Goal: Transaction & Acquisition: Obtain resource

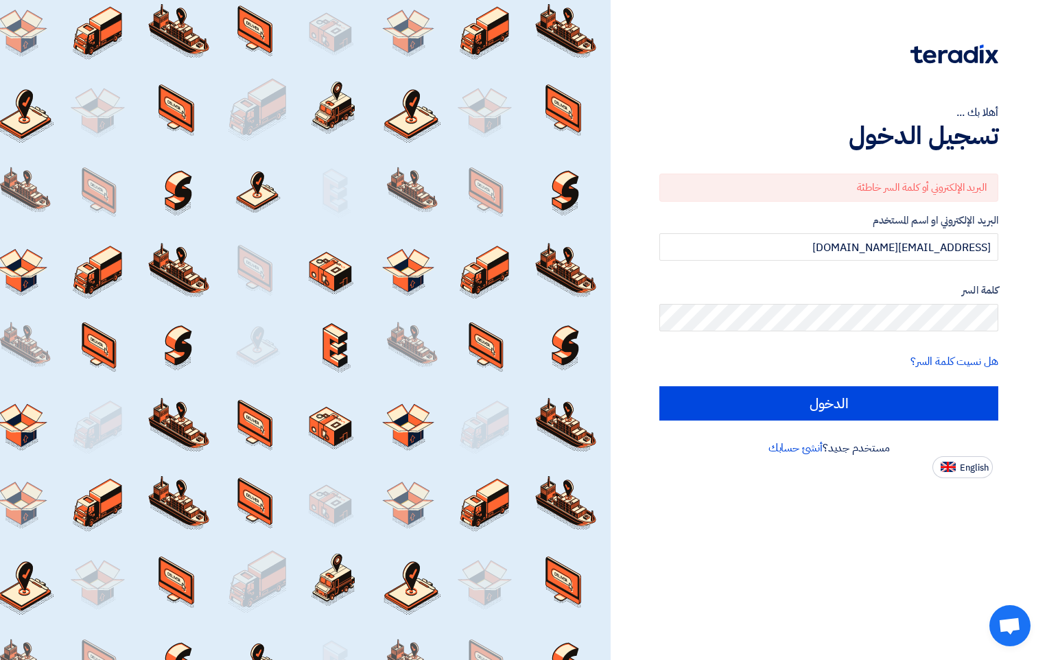
click at [1046, 322] on html "أهلا بك ... تسجيل الدخول البريد الإلكتروني أو كلمة السر خاطئة البريد الإلكتروني…" at bounding box center [523, 330] width 1047 height 660
click at [643, 314] on div "أهلا بك ... تسجيل الدخول البريد الإلكتروني أو كلمة السر خاطئة البريد الإلكتروني…" at bounding box center [829, 239] width 416 height 478
click at [1008, 316] on div "أهلا بك ... تسجيل الدخول البريد الإلكتروني أو كلمة السر خاطئة البريد الإلكتروني…" at bounding box center [829, 239] width 416 height 478
click at [808, 246] on input "[EMAIL_ADDRESS][DOMAIN_NAME]" at bounding box center [828, 246] width 339 height 27
click at [1027, 327] on div "أهلا بك ... تسجيل الدخول البريد الإلكتروني أو كلمة السر خاطئة البريد الإلكتروني…" at bounding box center [829, 239] width 416 height 478
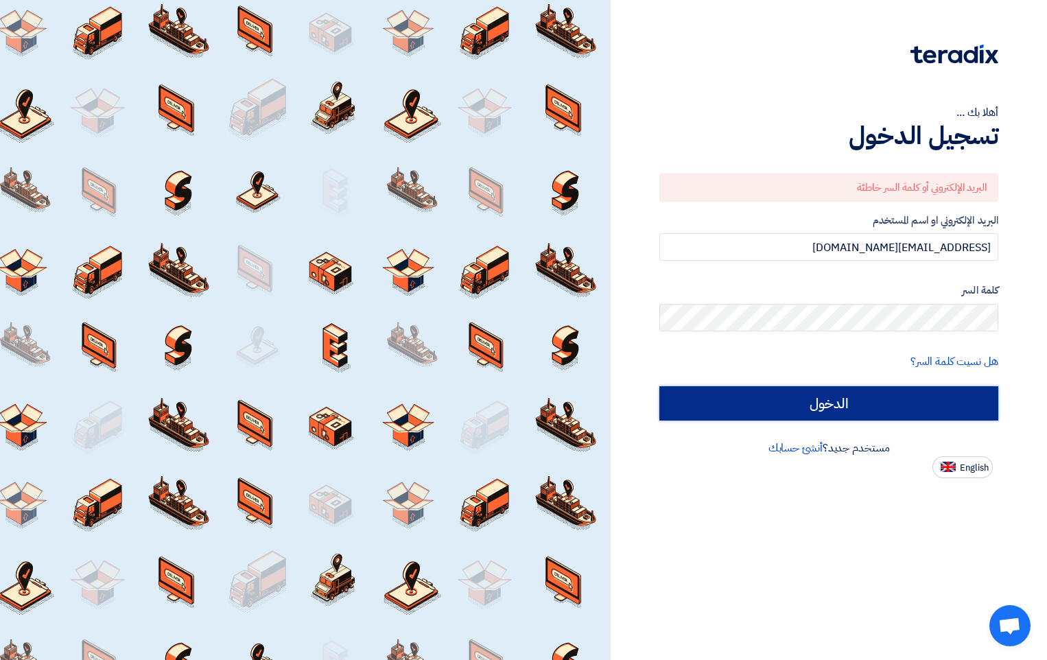
click at [828, 395] on input "الدخول" at bounding box center [828, 403] width 339 height 34
click at [838, 408] on input "الدخول" at bounding box center [828, 403] width 339 height 34
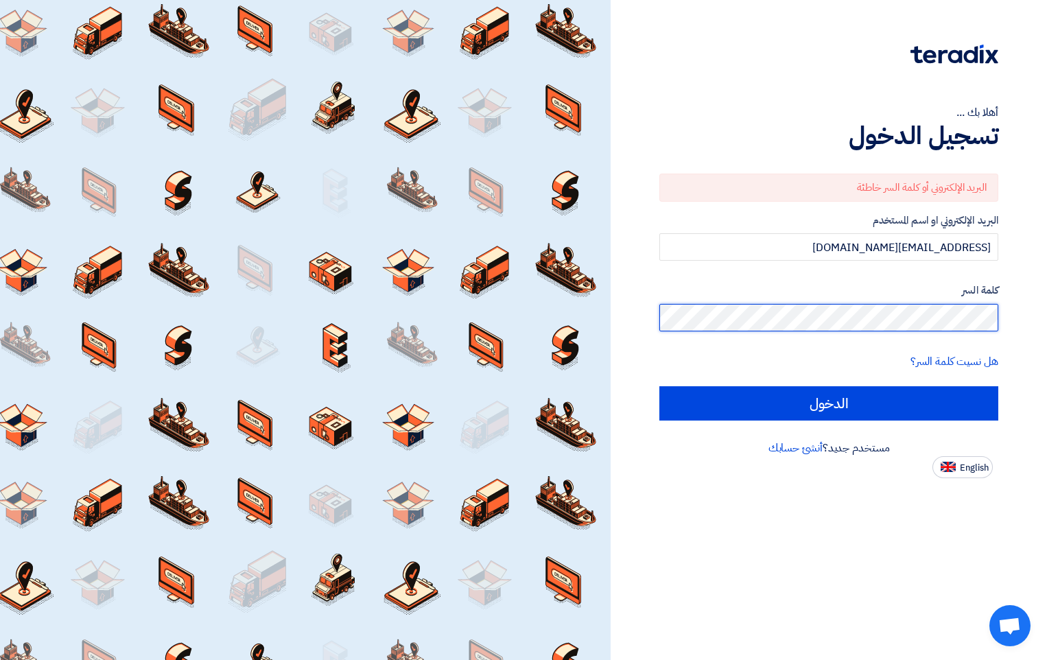
click at [1015, 317] on div "أهلا بك ... تسجيل الدخول البريد الإلكتروني أو كلمة السر خاطئة البريد الإلكتروني…" at bounding box center [829, 239] width 416 height 478
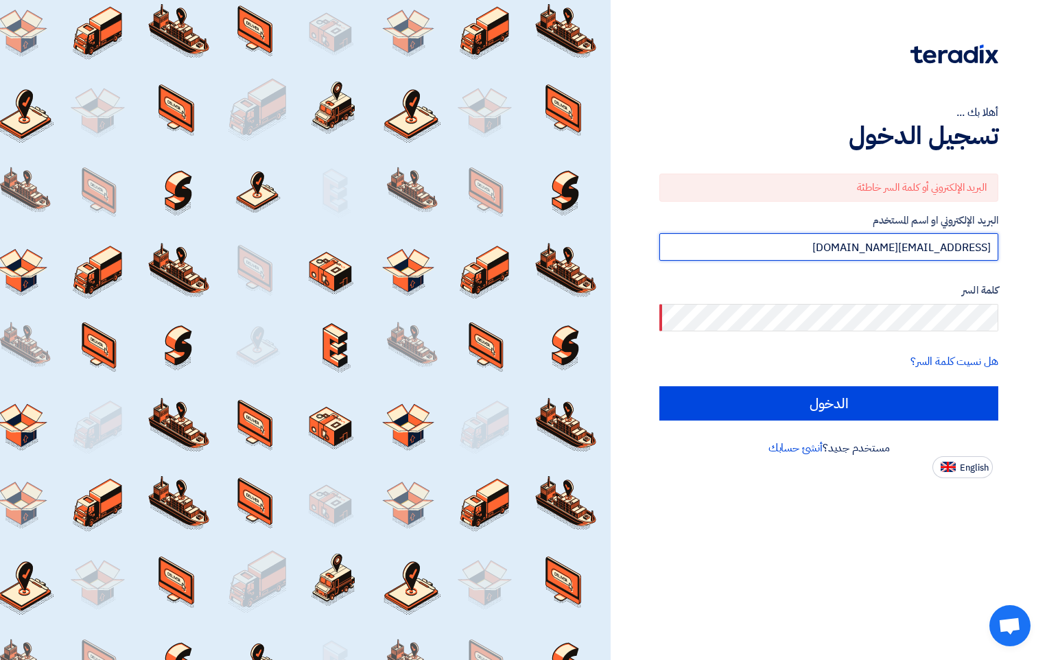
click at [839, 246] on input "[EMAIL_ADDRESS][DOMAIN_NAME]" at bounding box center [828, 246] width 339 height 27
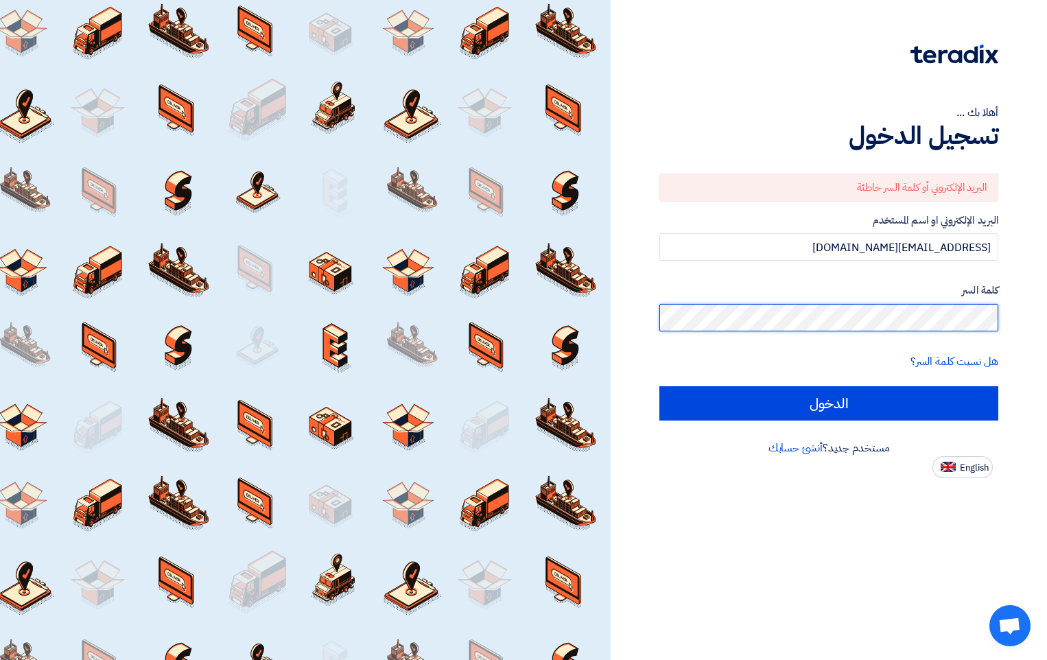
click at [1004, 316] on div "أهلا بك ... تسجيل الدخول البريد الإلكتروني أو كلمة السر خاطئة البريد الإلكتروني…" at bounding box center [829, 239] width 416 height 478
click at [1020, 320] on div "أهلا بك ... تسجيل الدخول البريد الإلكتروني أو كلمة السر خاطئة البريد الإلكتروني…" at bounding box center [829, 239] width 416 height 478
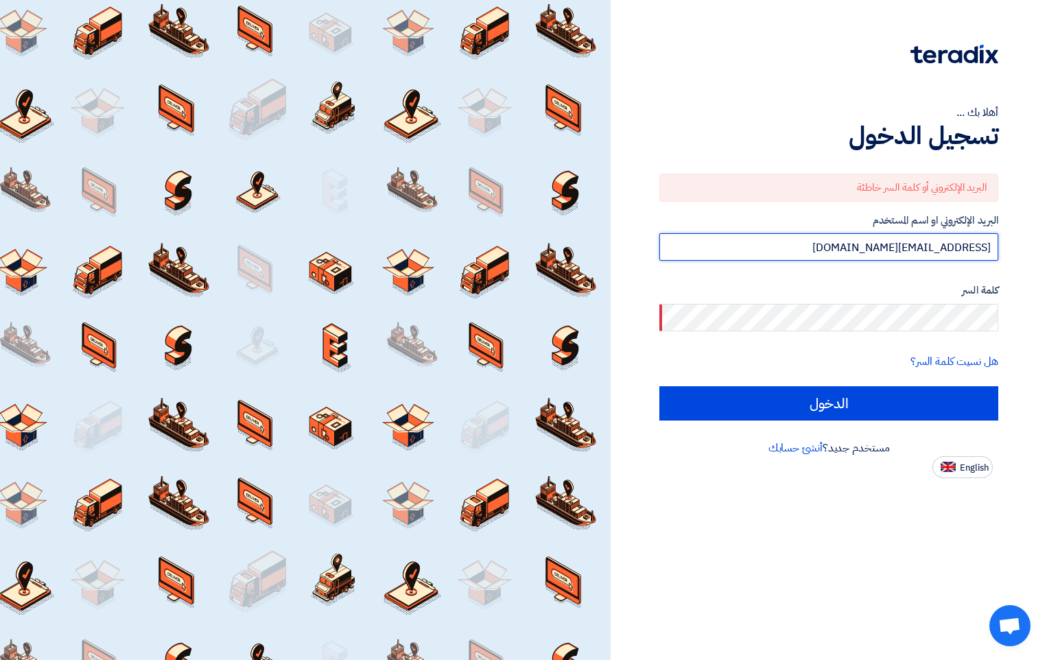
click at [991, 247] on input "[EMAIL_ADDRESS][DOMAIN_NAME]" at bounding box center [828, 246] width 339 height 27
type input "[EMAIL_ADDRESS][DOMAIN_NAME]"
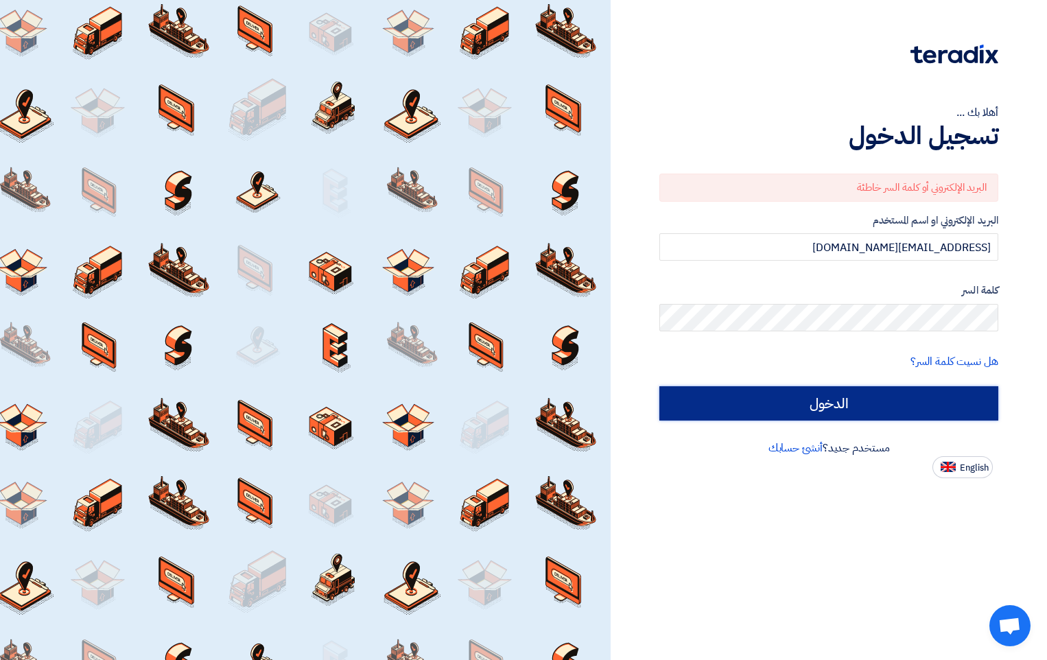
click at [841, 401] on input "الدخول" at bounding box center [828, 403] width 339 height 34
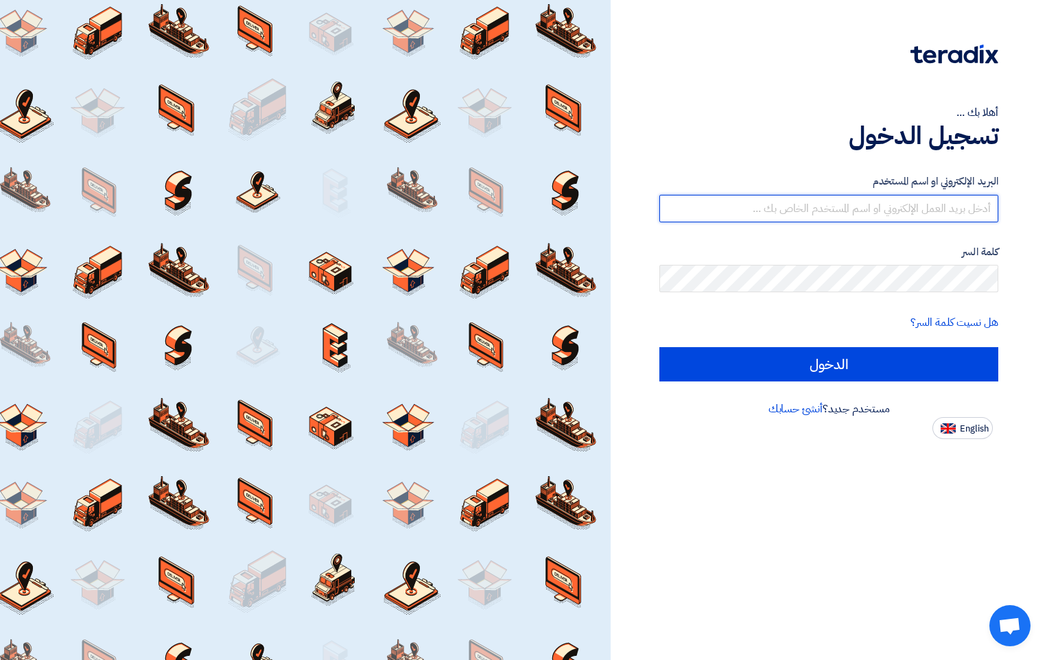
click at [935, 207] on input "text" at bounding box center [828, 208] width 339 height 27
type input "[EMAIL_ADDRESS][DOMAIN_NAME]"
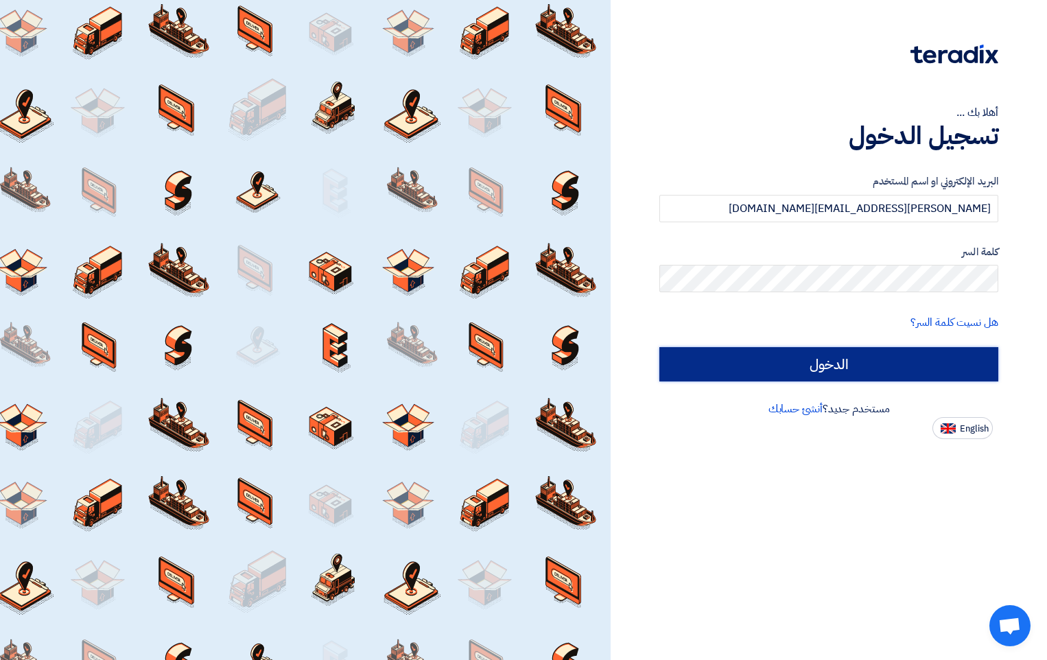
click at [830, 376] on input "الدخول" at bounding box center [828, 364] width 339 height 34
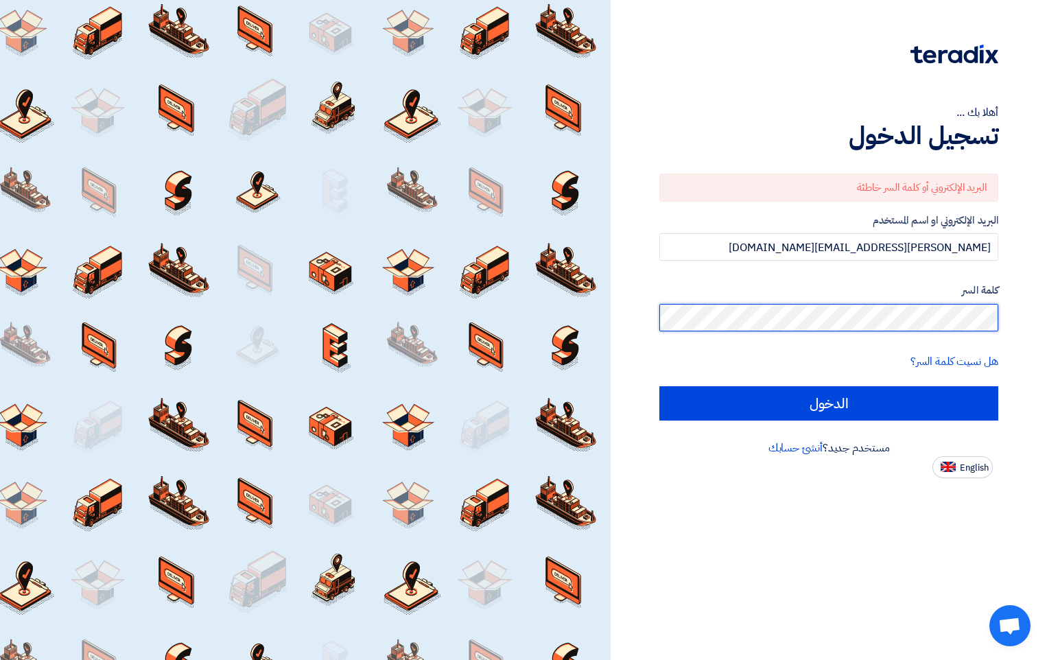
click at [659, 386] on input "الدخول" at bounding box center [828, 403] width 339 height 34
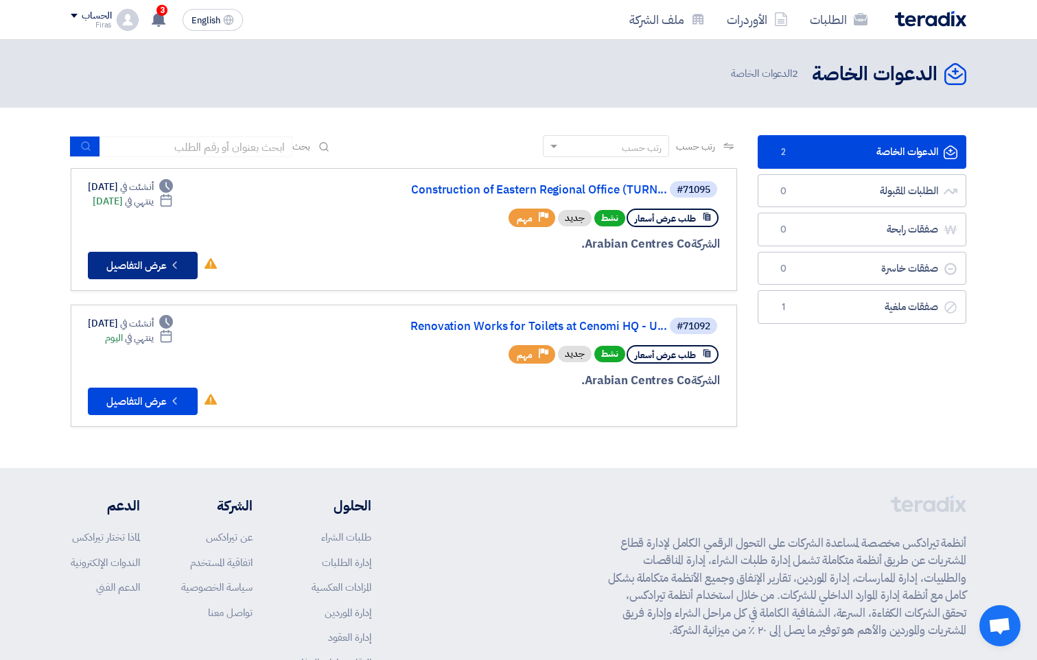
click at [134, 259] on button "Check details عرض التفاصيل" at bounding box center [143, 265] width 110 height 27
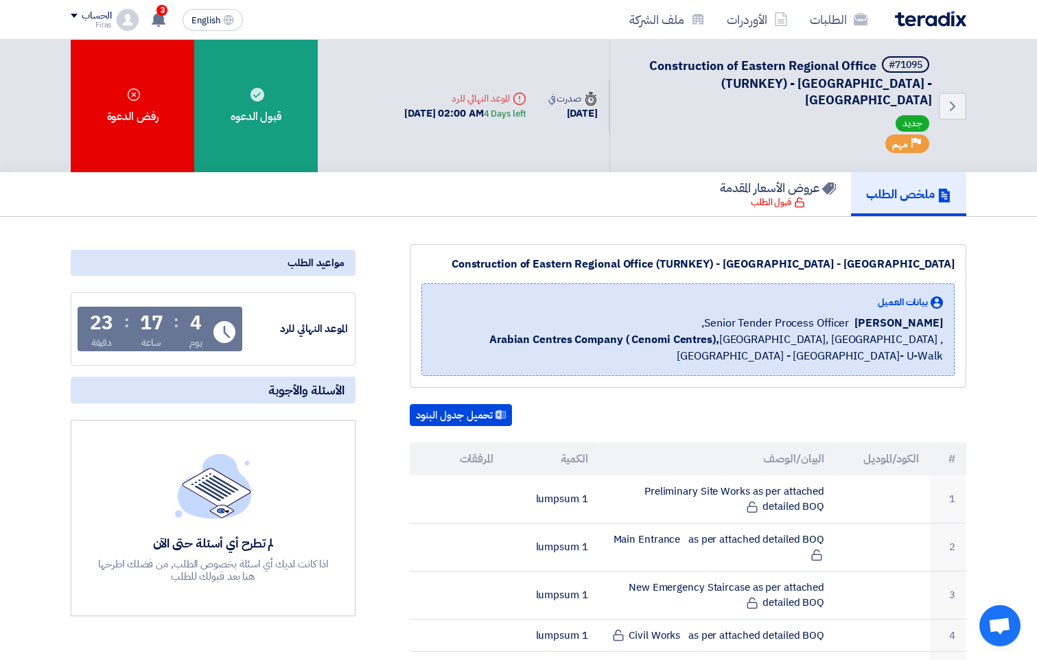
drag, startPoint x: 942, startPoint y: 306, endPoint x: 902, endPoint y: 345, distance: 55.8
click at [902, 345] on div "بيانات العميل Dowel Sanchez Senior Tender Process Officer, Arabian Centres Comp…" at bounding box center [688, 329] width 510 height 69
drag, startPoint x: 902, startPoint y: 345, endPoint x: 889, endPoint y: 307, distance: 40.6
copy div "Dowel Sanchez Senior Tender Process Officer, Arabian Centres Company ( Cenomi C…"
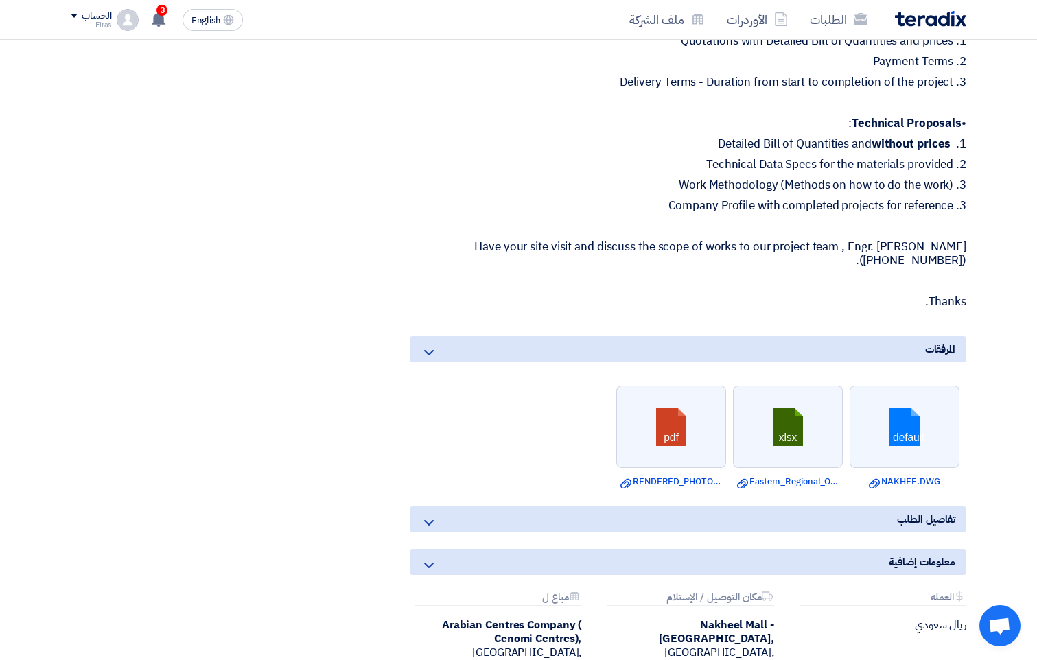
scroll to position [911, 0]
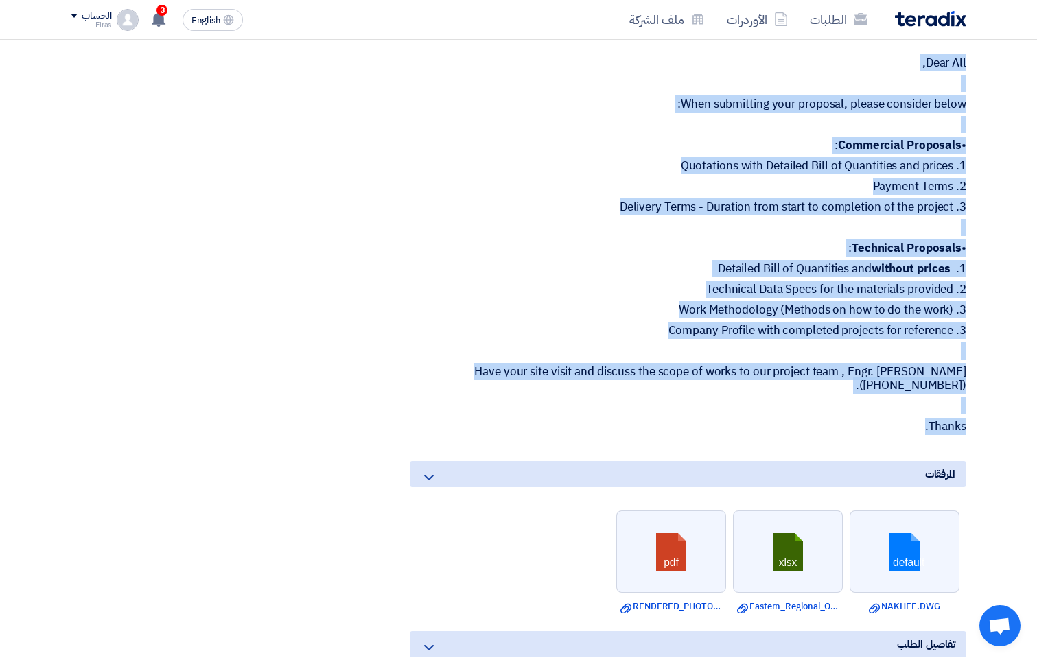
drag, startPoint x: 823, startPoint y: 265, endPoint x: 908, endPoint y: 403, distance: 161.7
click at [908, 403] on div "Construction of Eastern Regional Office (TURNKEY) - Nakheel Mall - Dammam بيانا…" at bounding box center [671, 96] width 611 height 1525
drag, startPoint x: 908, startPoint y: 403, endPoint x: 898, endPoint y: 277, distance: 125.9
copy div "Preliminary Site Works as per attached detailed BOQ 1 lumpsum 2 Main Entrance a…"
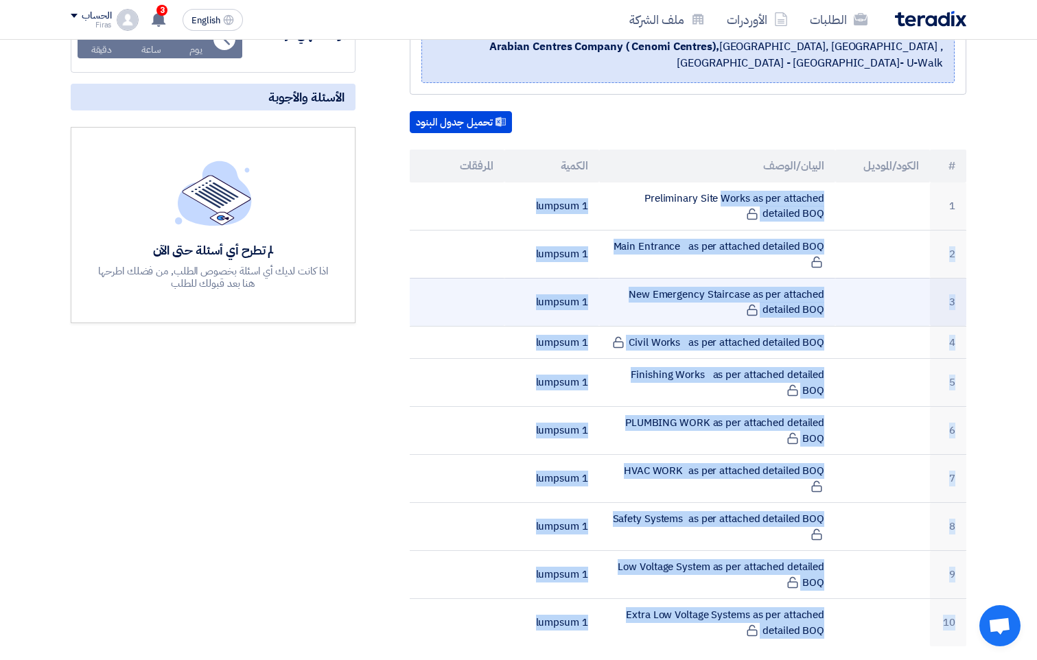
scroll to position [0, 0]
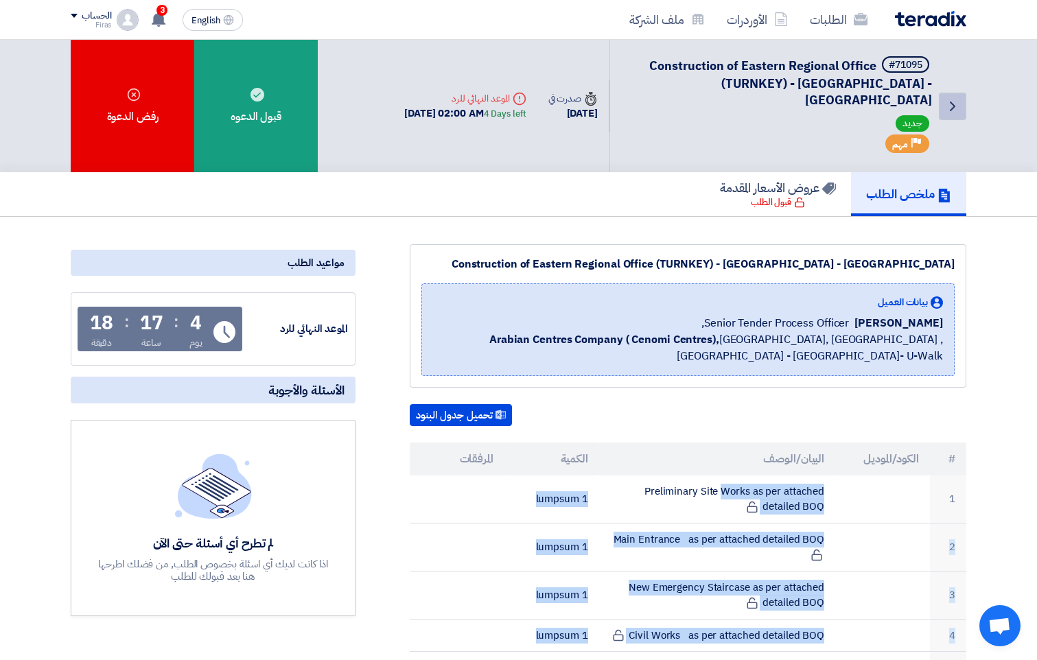
click at [954, 103] on icon "Back" at bounding box center [952, 106] width 16 height 16
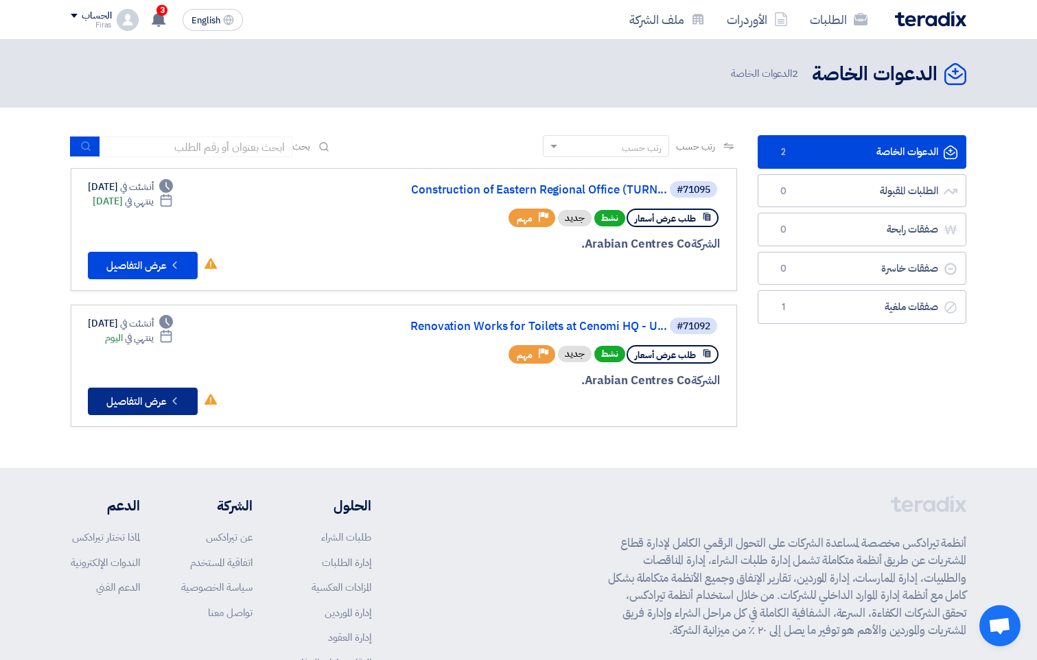
click at [140, 403] on button "Check details عرض التفاصيل" at bounding box center [143, 401] width 110 height 27
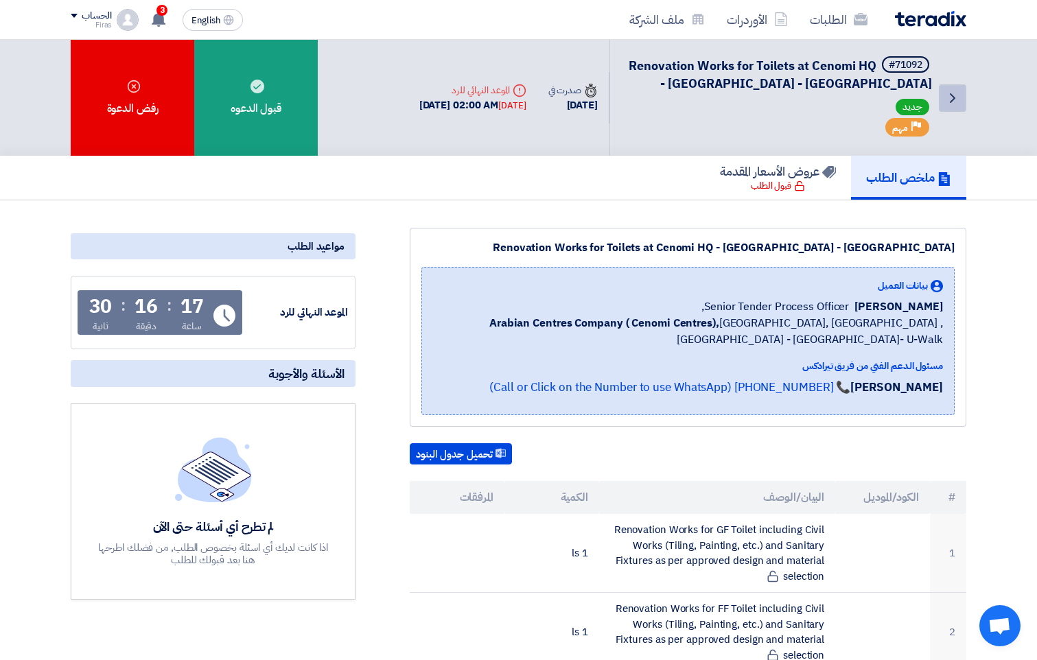
click at [950, 97] on icon "Back" at bounding box center [952, 98] width 16 height 16
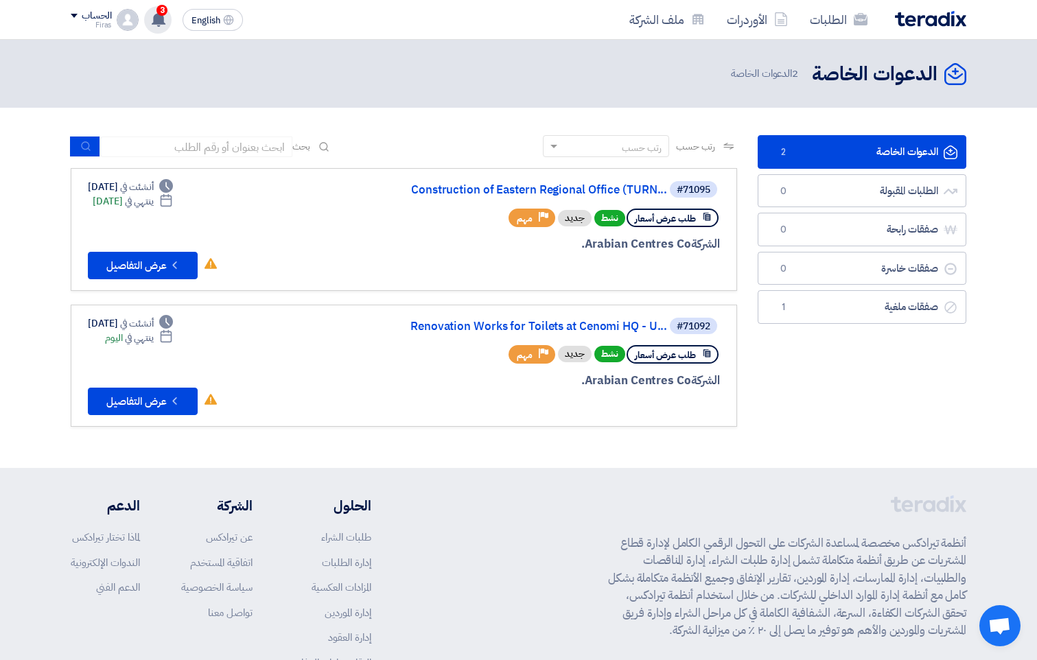
click at [163, 10] on span "3" at bounding box center [161, 10] width 11 height 11
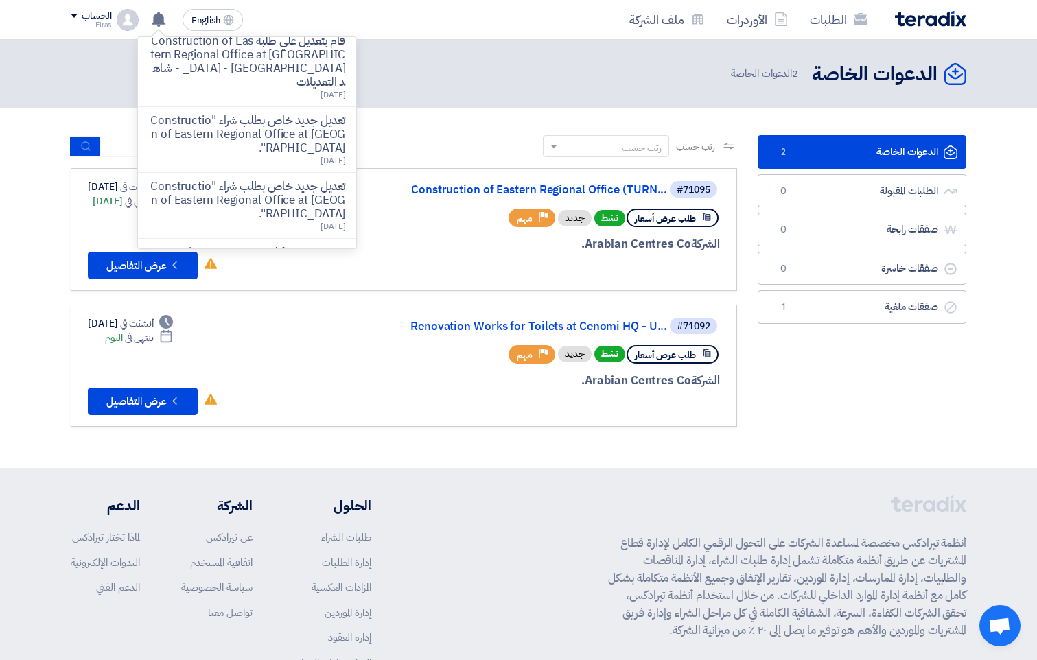
click at [371, 11] on div "الطلبات الأوردرات ملف الشركة English EN تم نشر طلب عروض أسعار جديد - شاهد التفا…" at bounding box center [518, 19] width 916 height 39
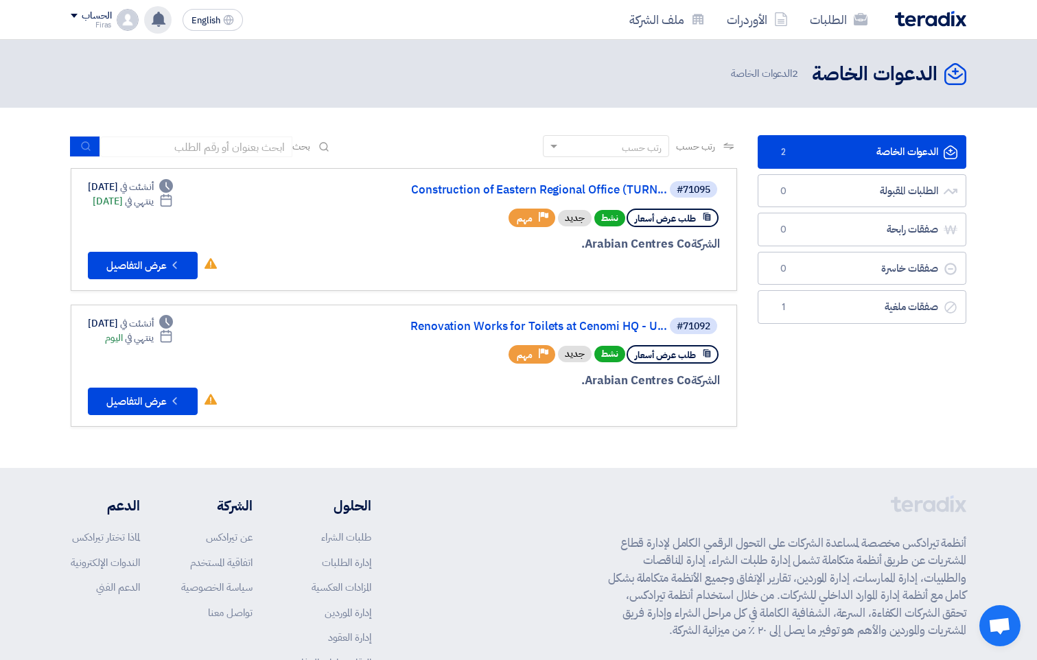
click at [159, 15] on use at bounding box center [159, 19] width 14 height 15
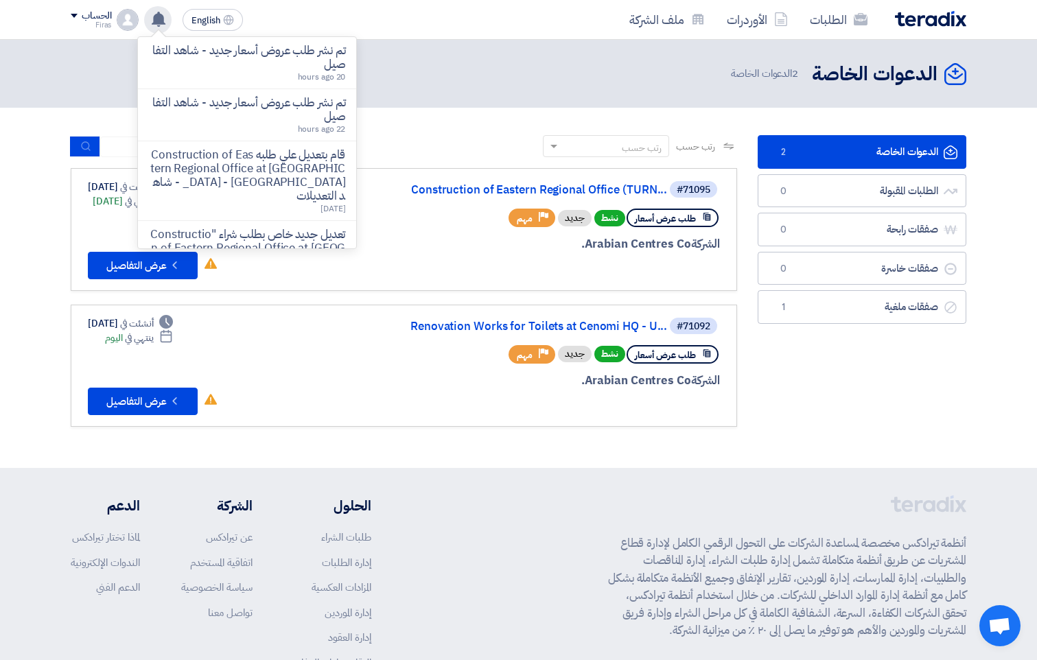
click at [414, 61] on div "الدعوات الخاصة الدعوات الخاصة 2 الدعوات الخاصة" at bounding box center [518, 73] width 895 height 27
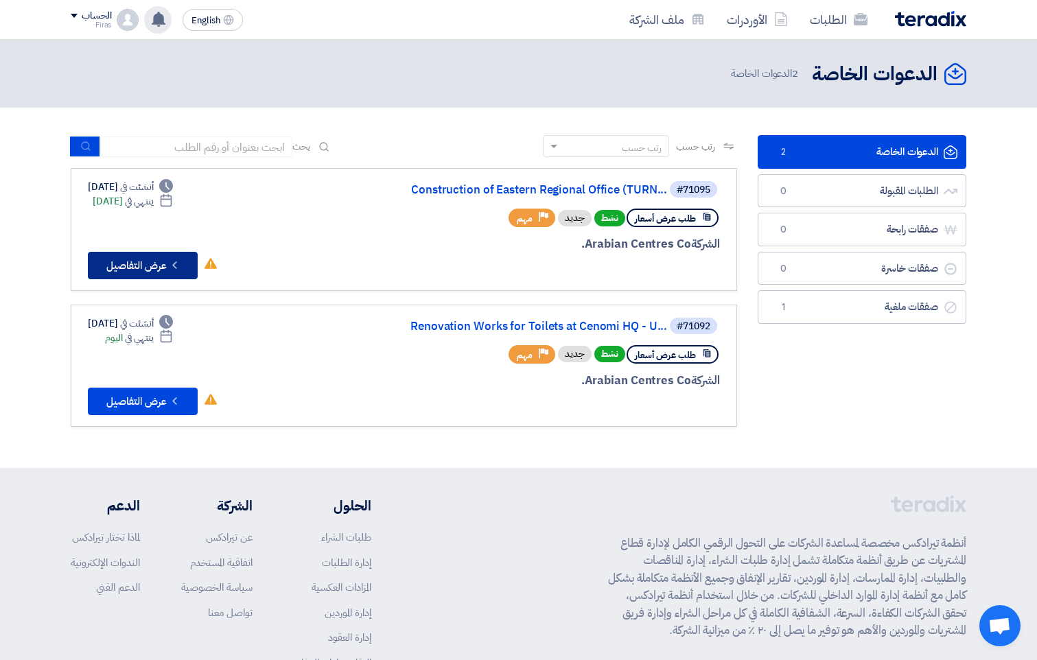
click at [130, 263] on button "Check details عرض التفاصيل" at bounding box center [143, 265] width 110 height 27
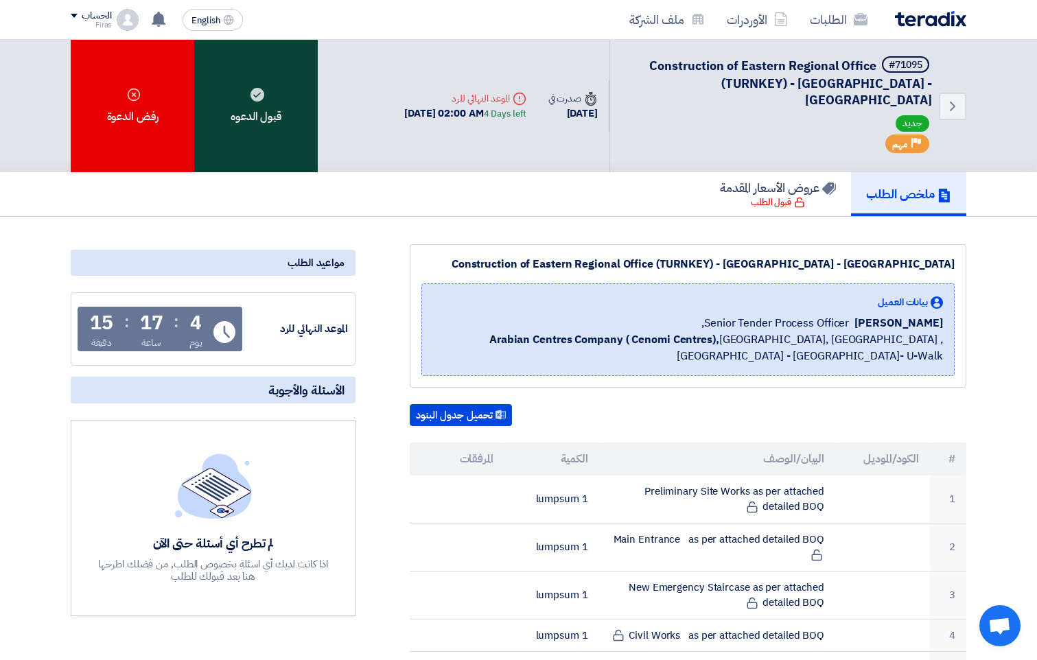
click at [263, 91] on icon at bounding box center [257, 95] width 14 height 14
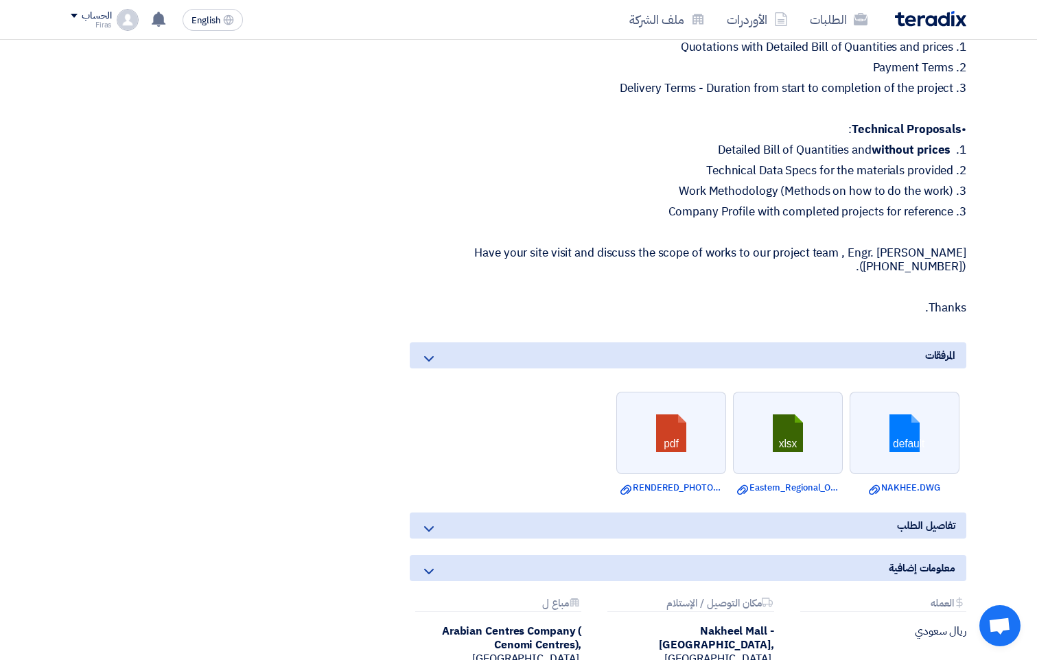
scroll to position [823, 0]
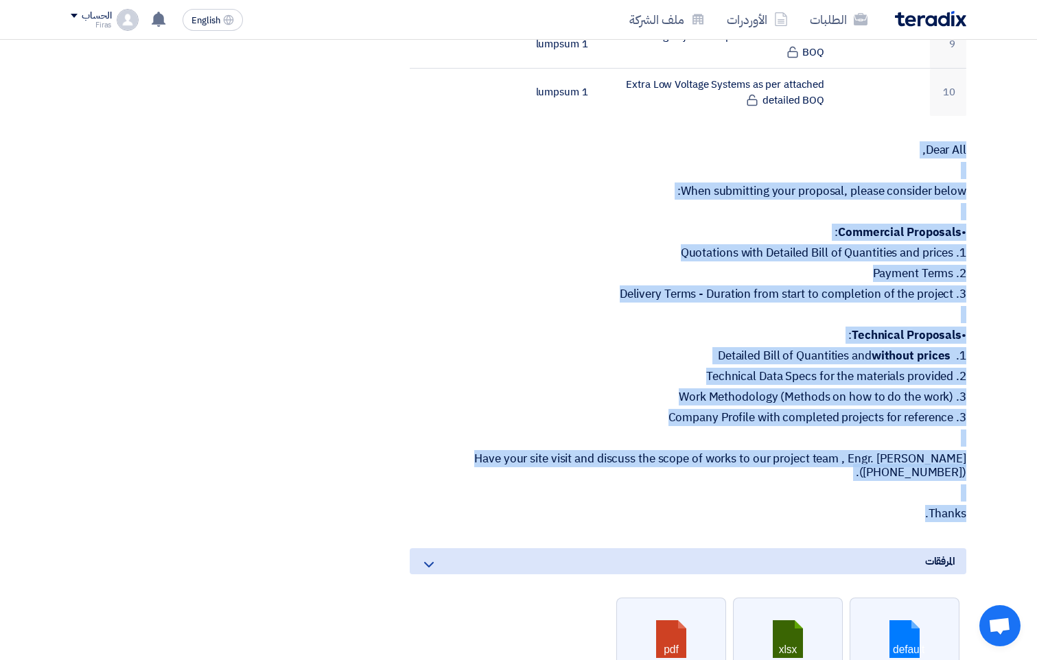
drag, startPoint x: 965, startPoint y: 149, endPoint x: 924, endPoint y: 517, distance: 370.8
click at [924, 517] on div "Dear All, When submitting your proposal, please consider below: • Commercial Pr…" at bounding box center [688, 331] width 556 height 377
copy div "Dear All, When submitting your proposal, please consider below: • Commercial Pr…"
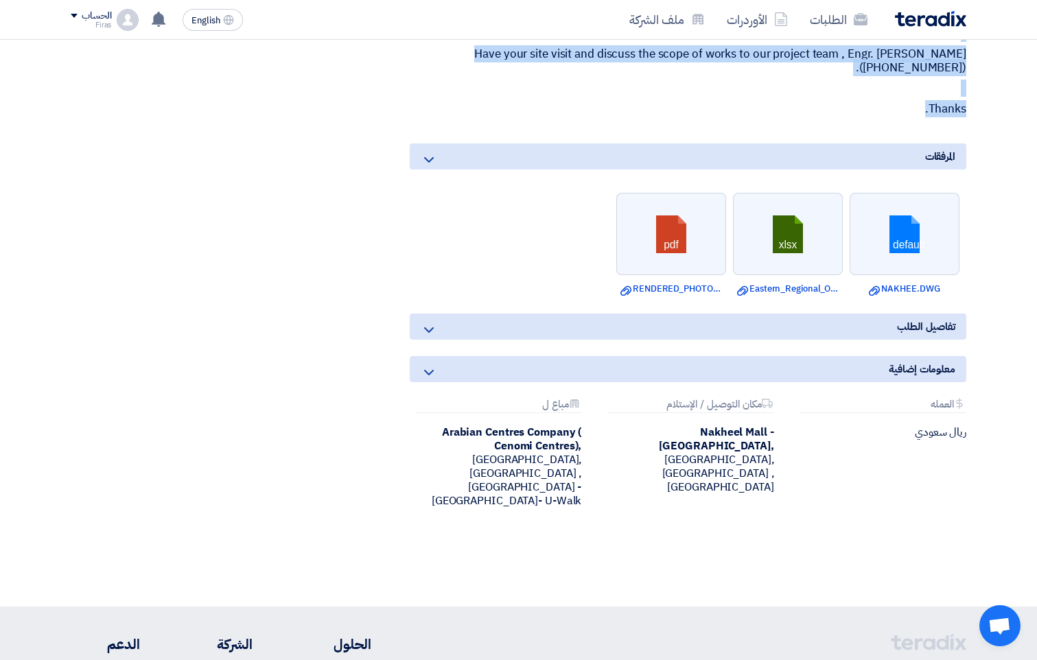
scroll to position [1235, 0]
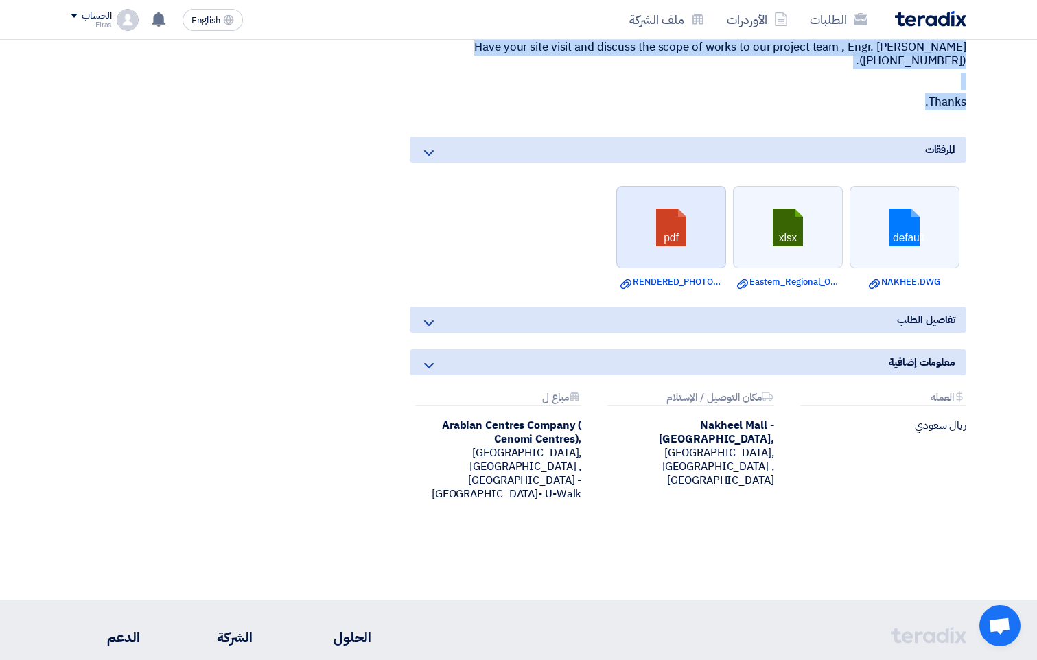
click at [668, 238] on link at bounding box center [672, 228] width 110 height 82
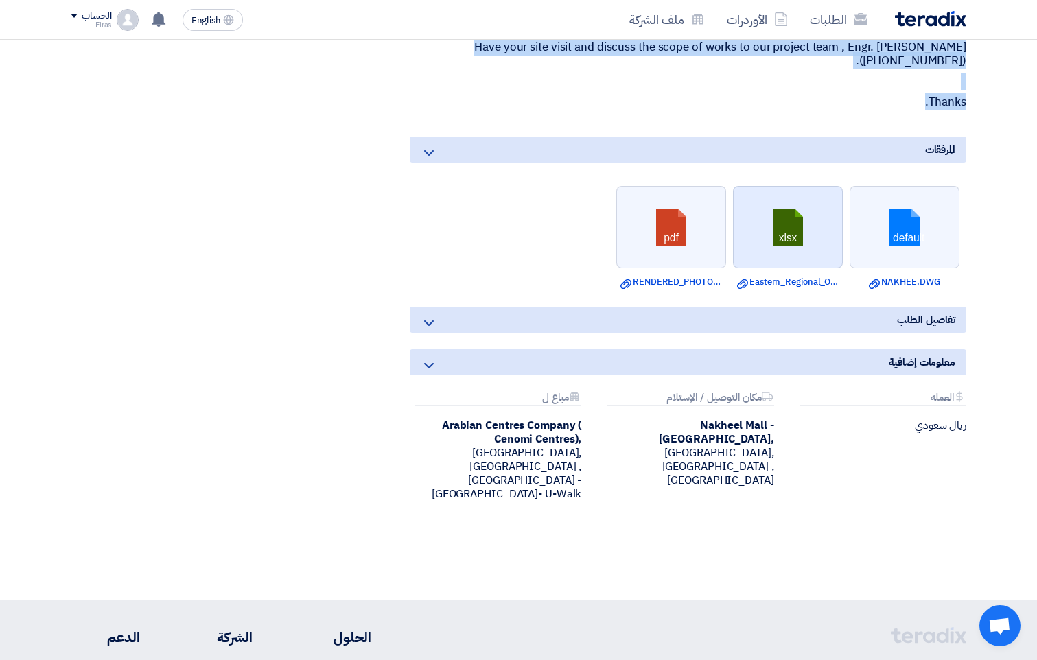
click at [786, 224] on link at bounding box center [789, 228] width 110 height 82
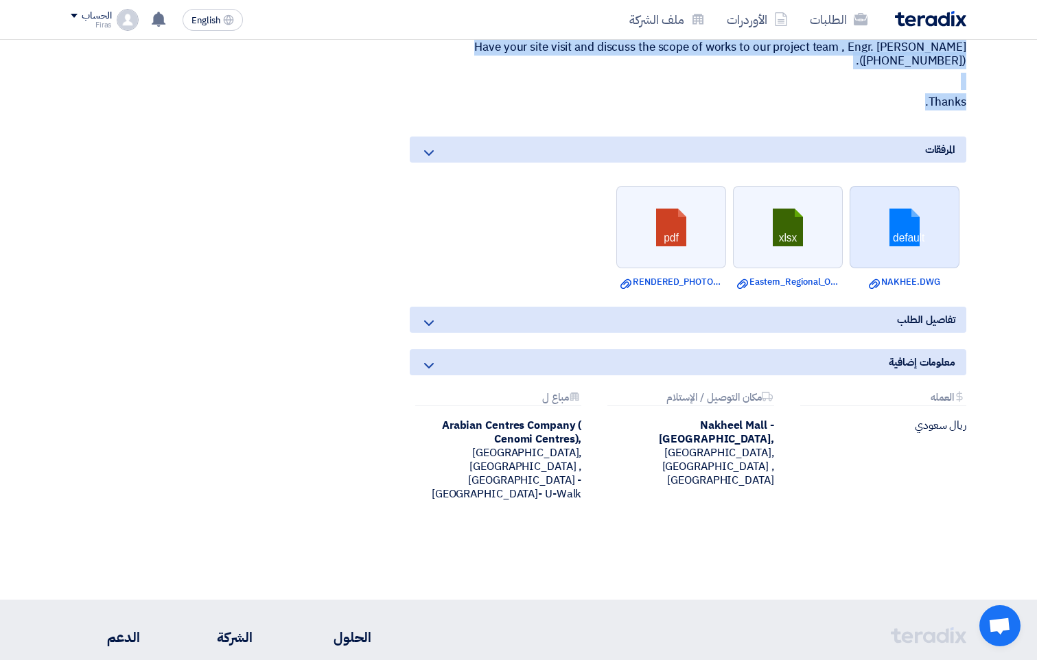
click at [913, 261] on link at bounding box center [905, 228] width 110 height 82
click at [782, 277] on link "Download file Eastern_Regional_Office_BOQ_Rev.xlsx" at bounding box center [788, 282] width 102 height 14
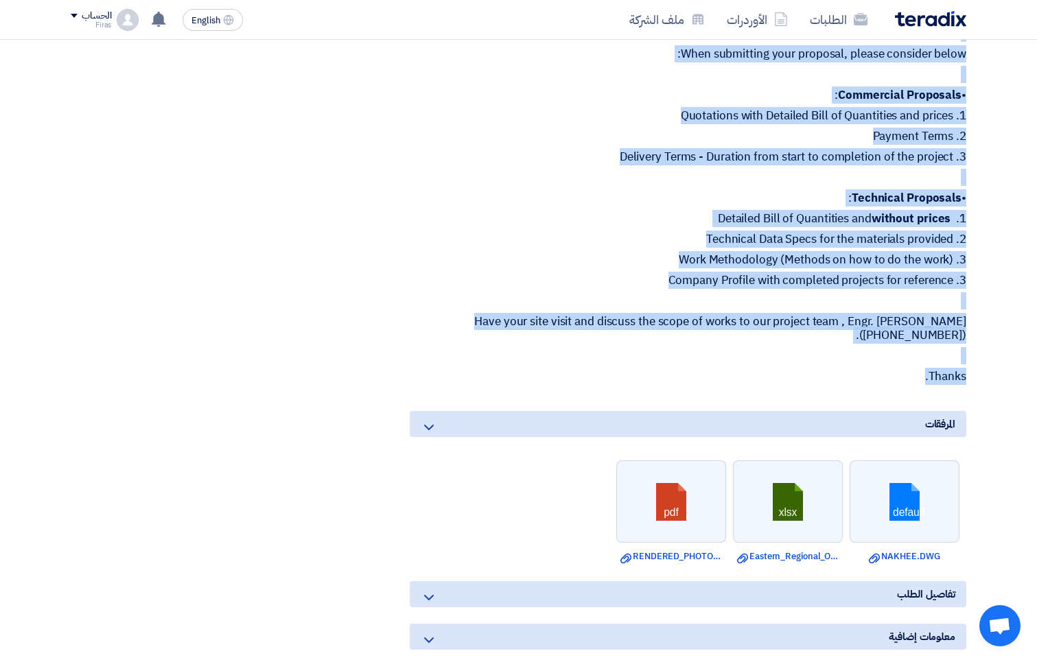
scroll to position [1098, 0]
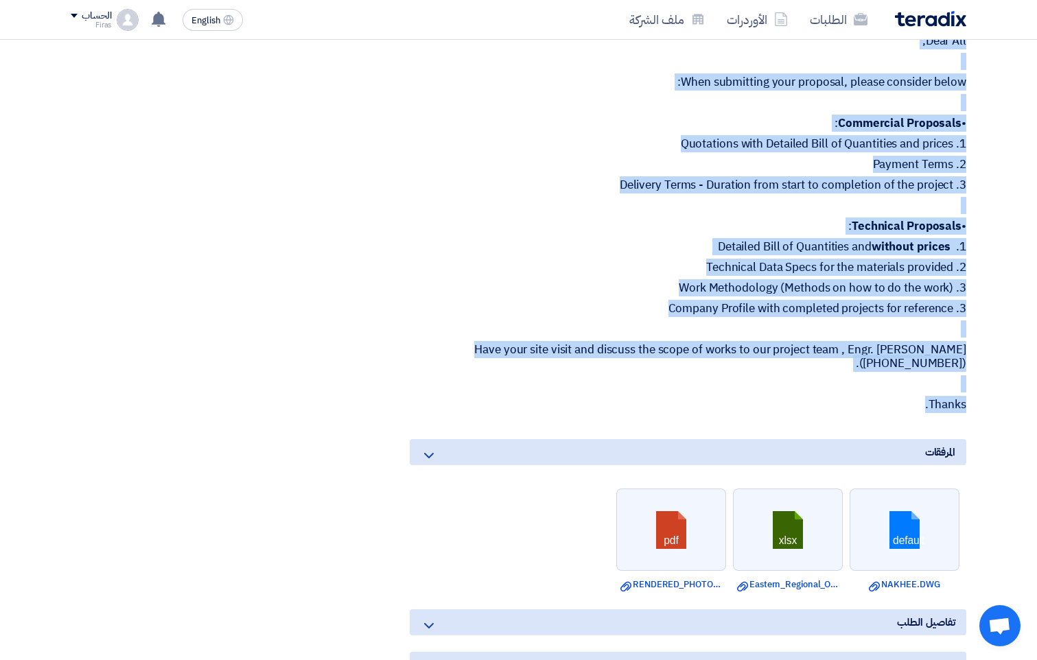
drag, startPoint x: 775, startPoint y: 355, endPoint x: 782, endPoint y: 339, distance: 17.5
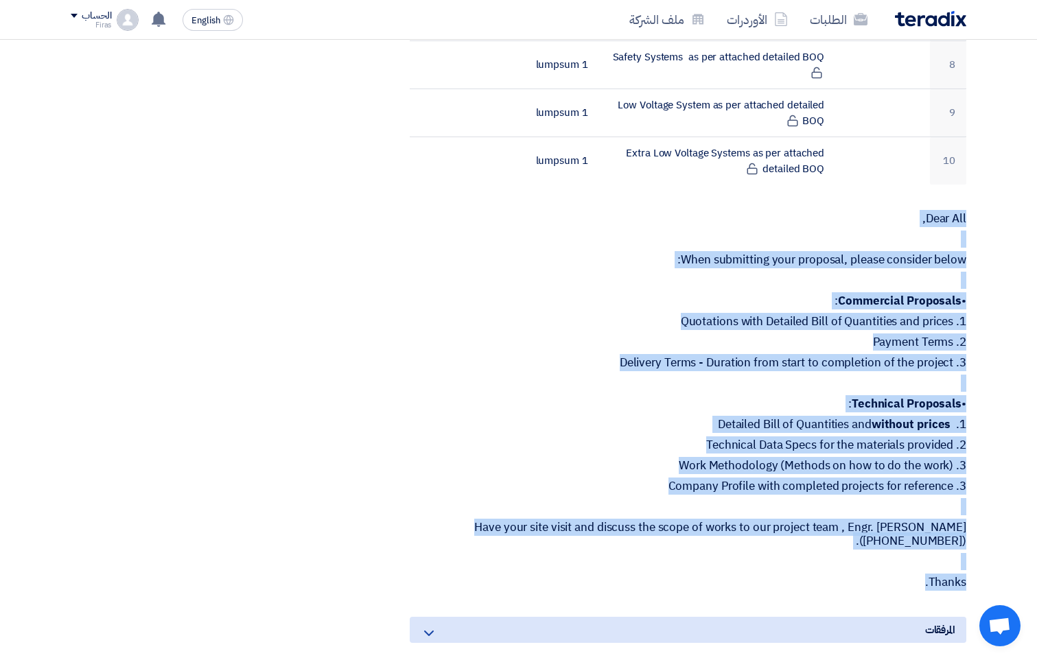
click at [416, 388] on p at bounding box center [688, 384] width 556 height 14
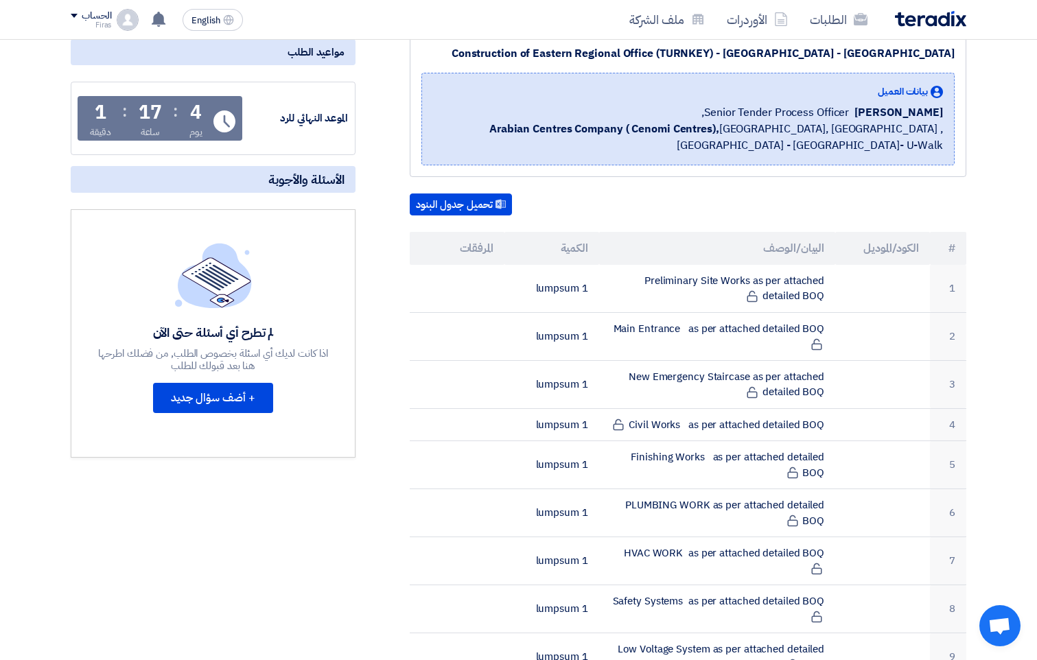
scroll to position [137, 0]
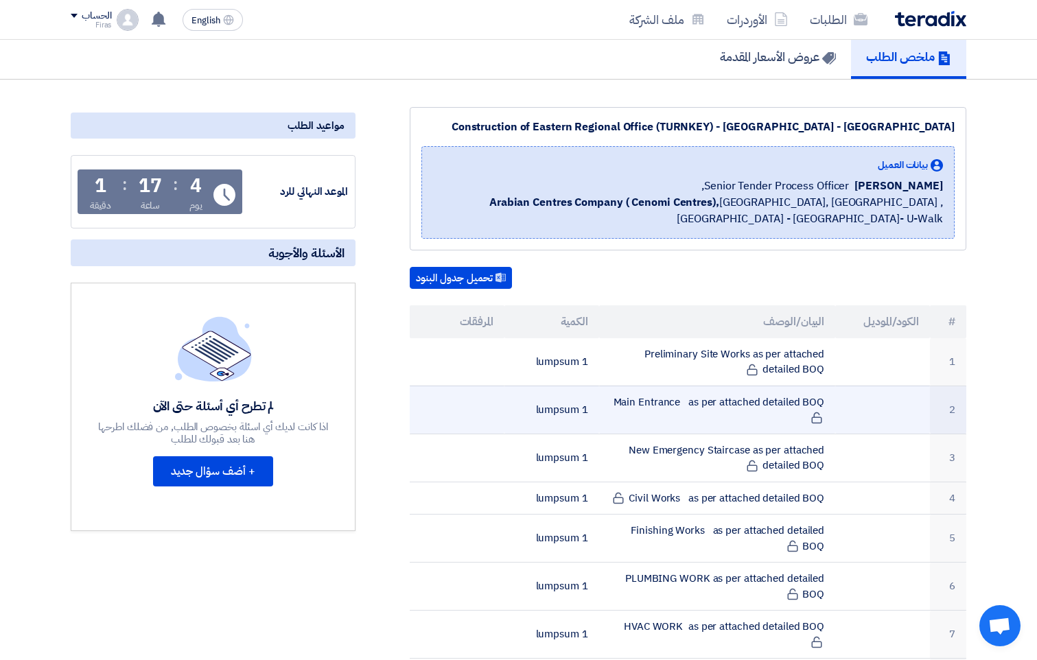
click at [779, 408] on td "Main Entrance as per attached detailed BOQ" at bounding box center [717, 410] width 237 height 48
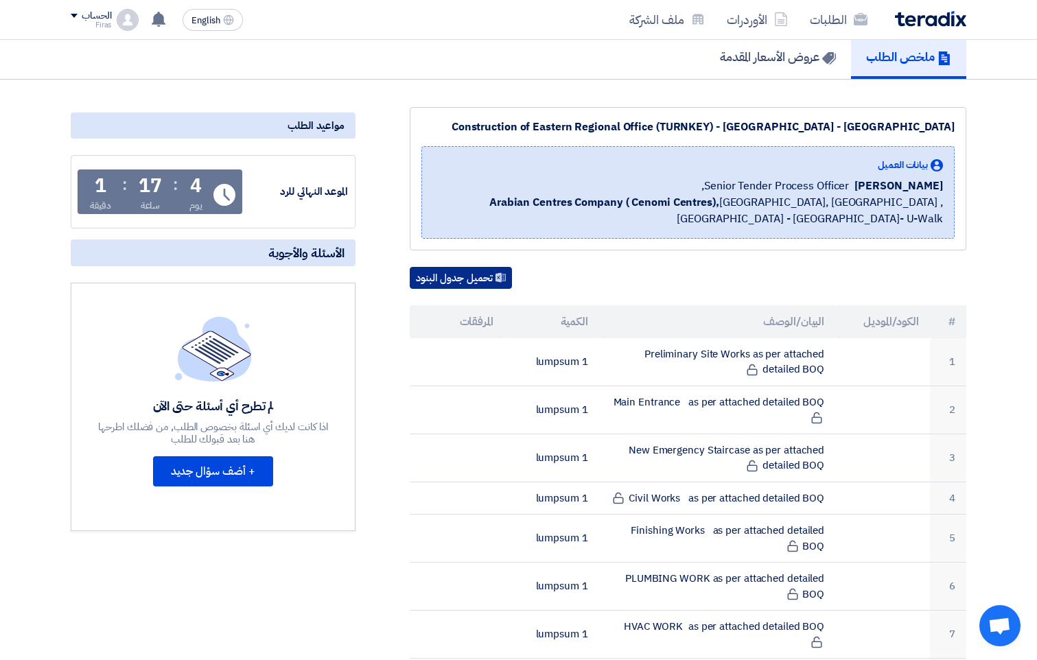
click at [491, 273] on button "تحميل جدول البنود" at bounding box center [461, 278] width 102 height 22
click at [484, 282] on button "تحميل جدول البنود" at bounding box center [461, 278] width 102 height 22
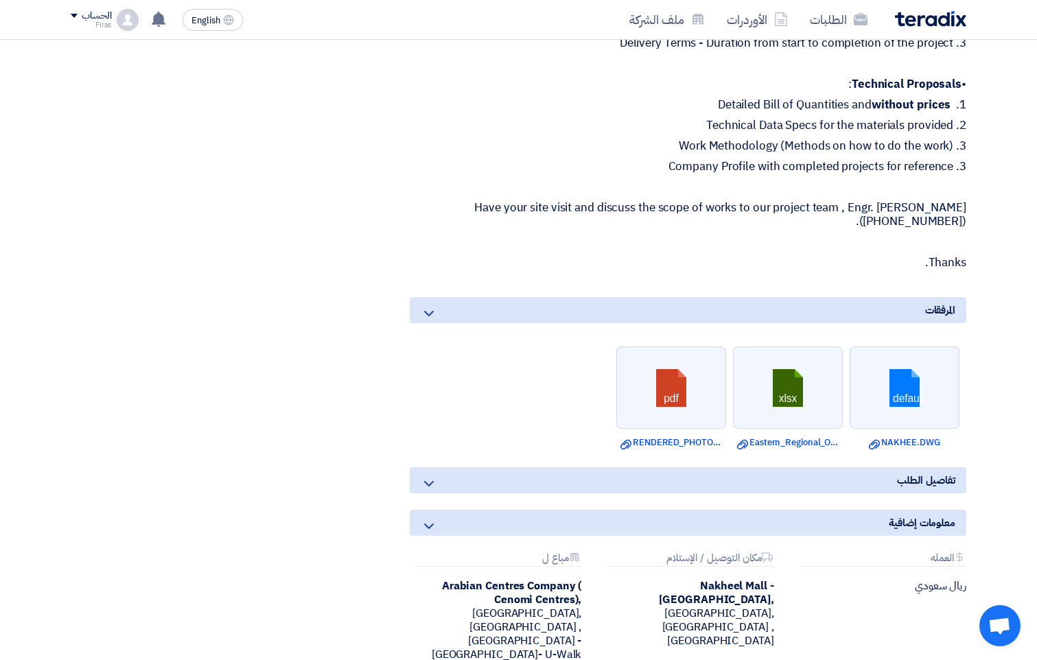
scroll to position [1084, 0]
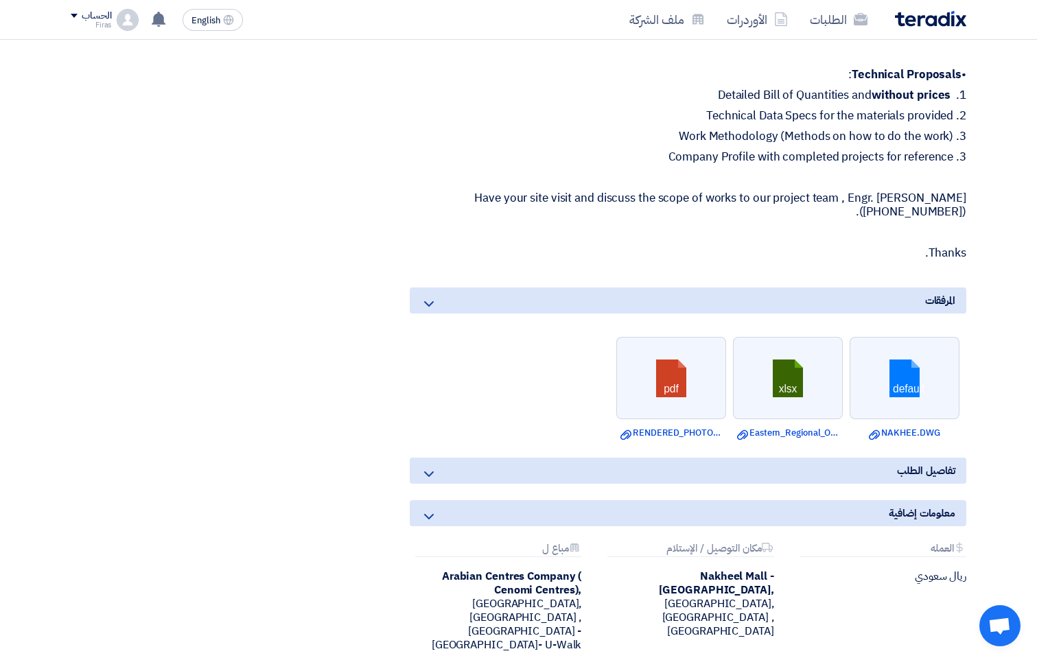
click at [434, 478] on icon at bounding box center [429, 474] width 16 height 16
click at [434, 514] on icon at bounding box center [429, 516] width 16 height 16
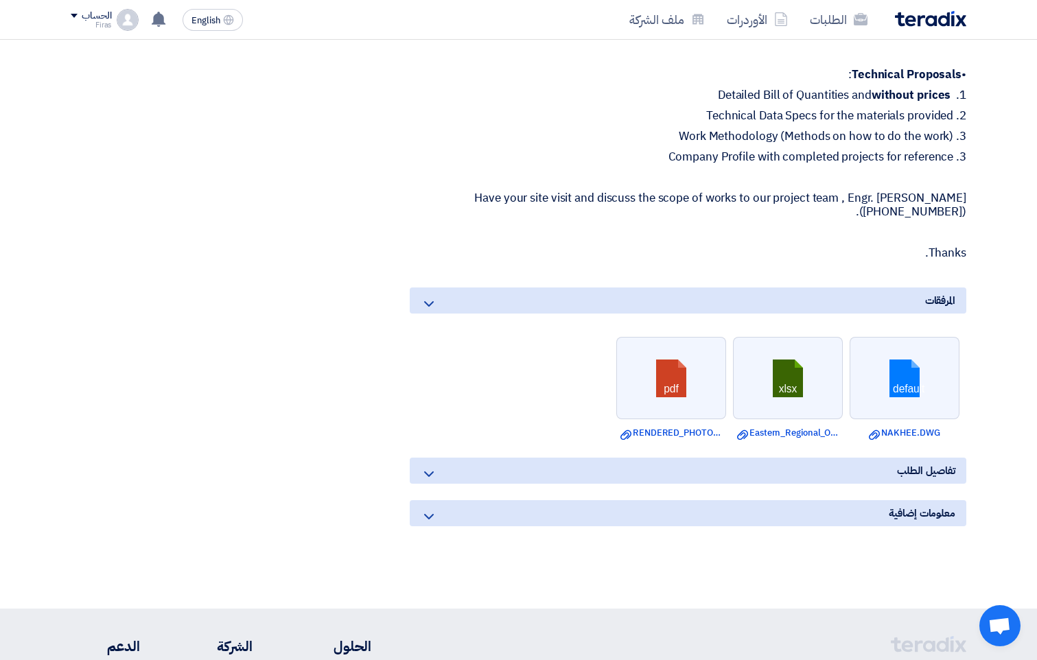
click at [434, 514] on icon at bounding box center [429, 516] width 16 height 16
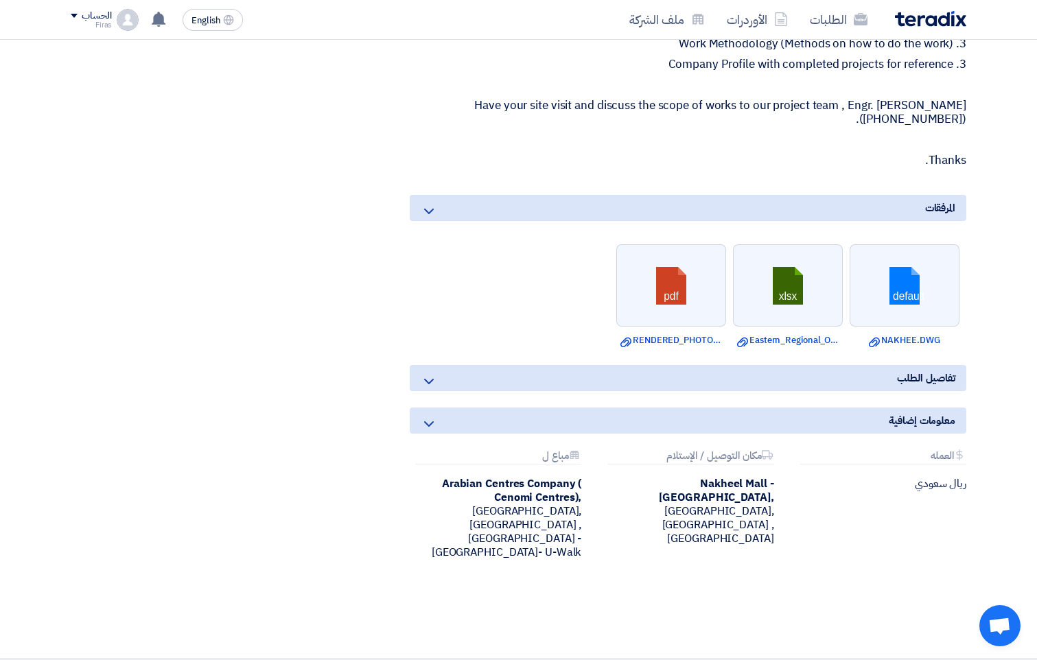
scroll to position [1153, 0]
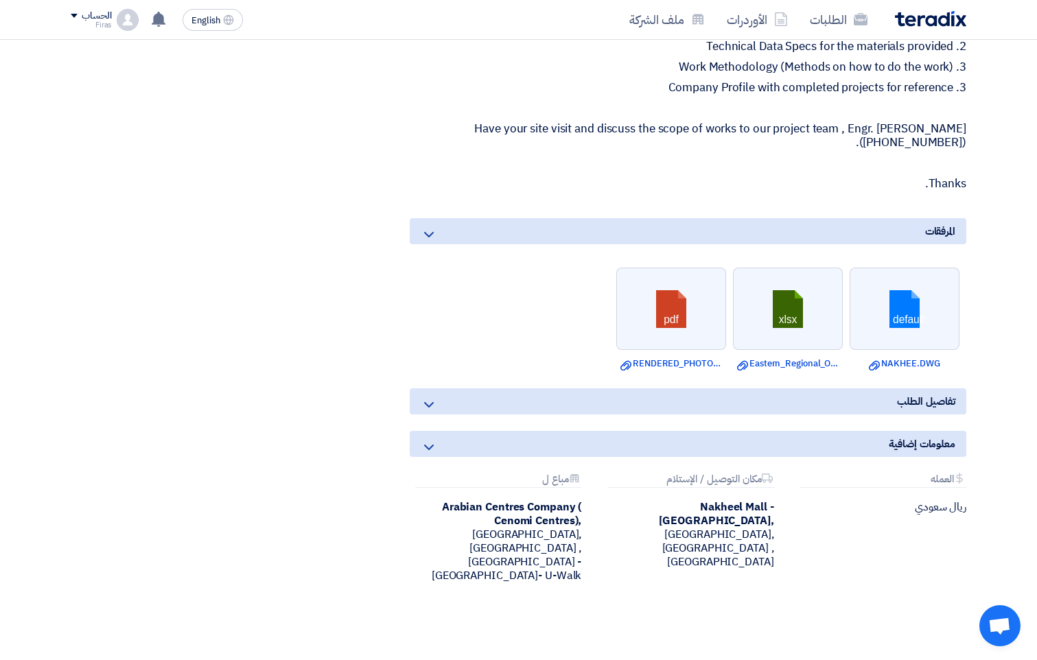
drag, startPoint x: 924, startPoint y: 272, endPoint x: 613, endPoint y: 362, distance: 323.8
